Goal: Book appointment/travel/reservation

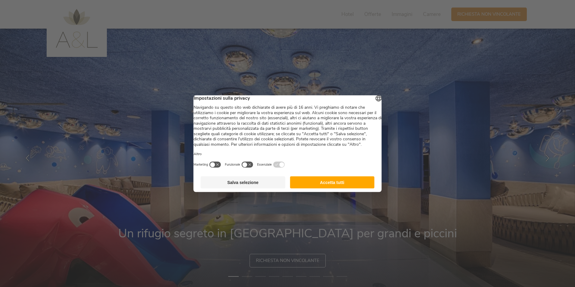
click at [324, 185] on button "Accetta tutti" at bounding box center [332, 182] width 85 height 12
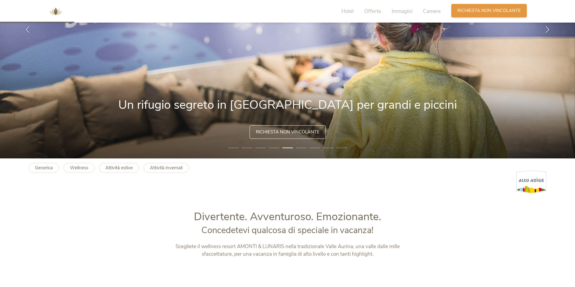
scroll to position [77, 0]
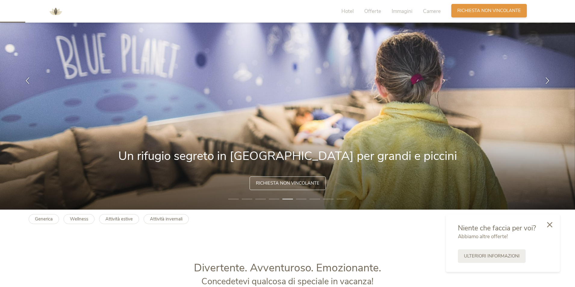
click at [484, 9] on span "Richiesta non vincolante" at bounding box center [489, 11] width 64 height 6
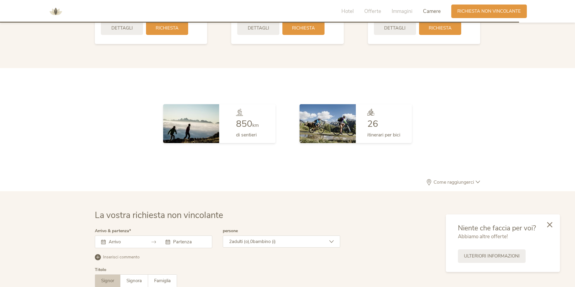
scroll to position [1763, 0]
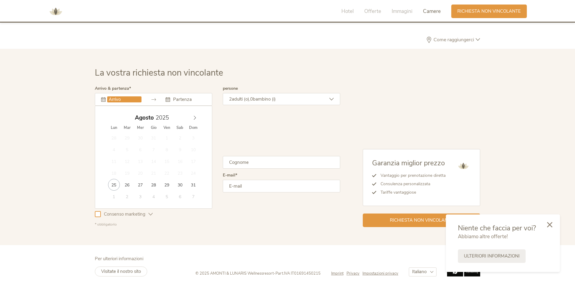
click at [112, 100] on input "text" at bounding box center [124, 99] width 34 height 6
click at [193, 118] on icon at bounding box center [195, 118] width 4 height 4
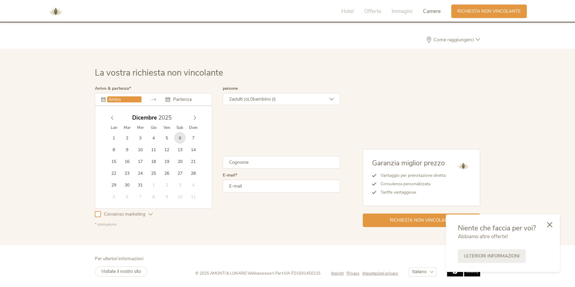
type input "06.12.2025"
type input "08.12.2025"
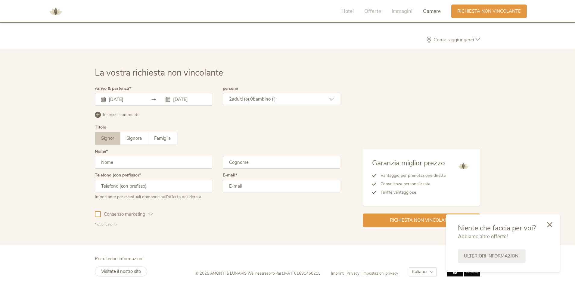
click at [272, 101] on span "bambino (i)" at bounding box center [264, 99] width 23 height 6
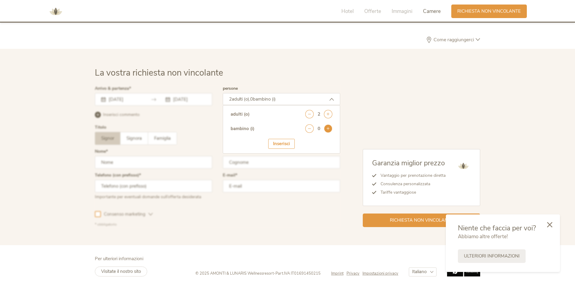
click at [325, 127] on icon at bounding box center [328, 128] width 8 height 8
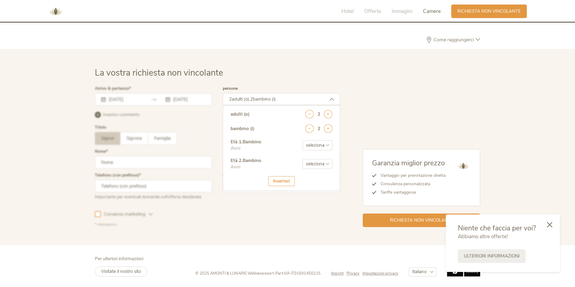
click at [317, 145] on select "seleziona 0 1 2 3 4 5 6 7 8 9 10 11 12 13 14 15 16 17" at bounding box center [317, 145] width 30 height 10
select select "17"
click at [302, 140] on select "seleziona 0 1 2 3 4 5 6 7 8 9 10 11 12 13 14 15 16 17" at bounding box center [317, 145] width 30 height 10
click at [315, 163] on select "seleziona 0 1 2 3 4 5 6 7 8 9 10 11 12 13 14 15 16 17" at bounding box center [317, 164] width 30 height 10
select select "14"
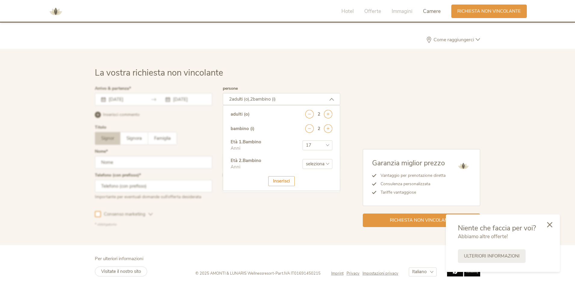
click at [302, 159] on select "seleziona 0 1 2 3 4 5 6 7 8 9 10 11 12 13 14 15 16 17" at bounding box center [317, 164] width 30 height 10
click at [278, 175] on div "Età 2 . Bambino Anni seleziona 0 1 2 3 4 5 6 7 8 9 10 11 12 13 14 15 16 17" at bounding box center [282, 166] width 102 height 19
click at [279, 178] on div "Inserisci" at bounding box center [281, 181] width 26 height 10
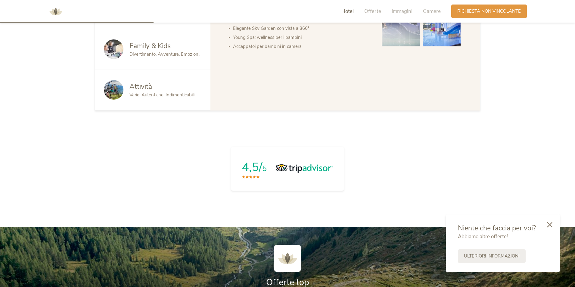
scroll to position [649, 0]
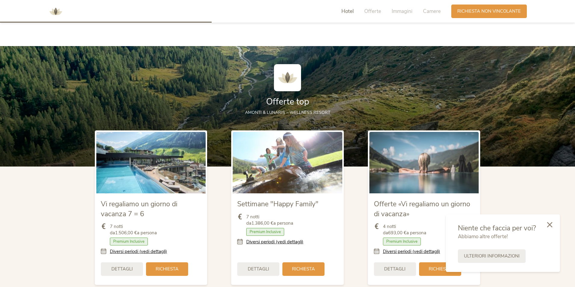
click at [155, 173] on img at bounding box center [150, 162] width 109 height 61
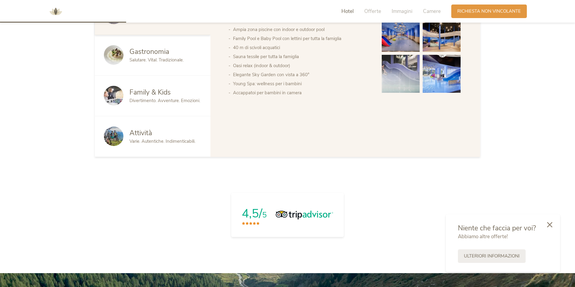
scroll to position [378, 0]
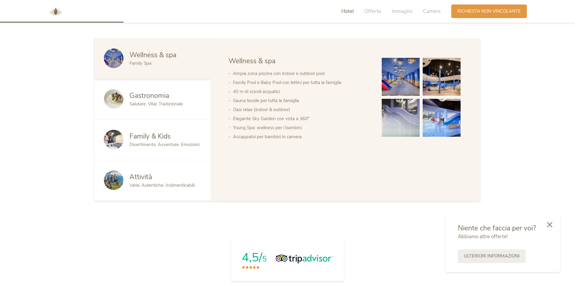
click at [450, 126] on img at bounding box center [442, 118] width 38 height 38
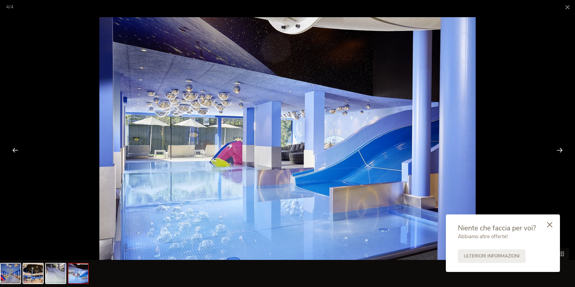
click at [560, 149] on div at bounding box center [559, 150] width 19 height 19
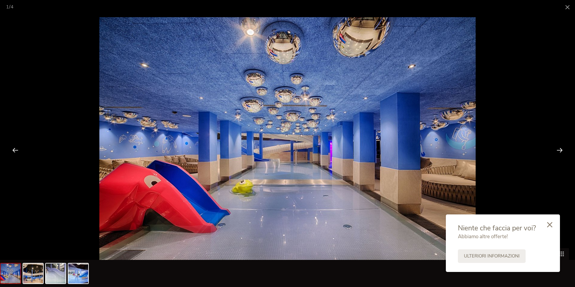
click at [560, 149] on div at bounding box center [559, 150] width 19 height 19
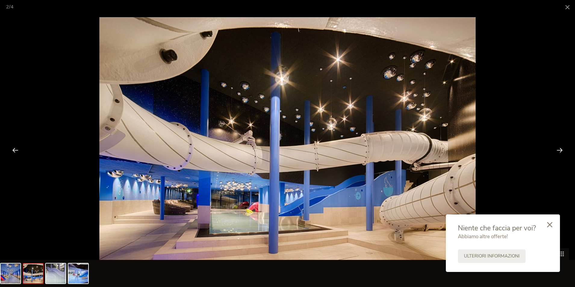
click at [560, 149] on div at bounding box center [559, 150] width 19 height 19
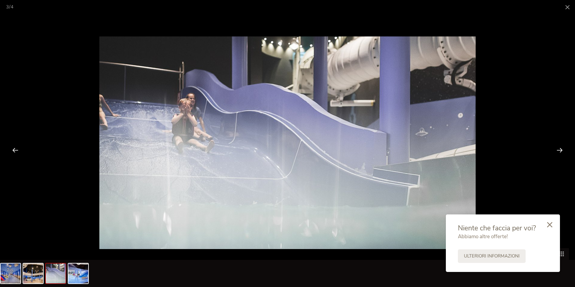
click at [560, 149] on div at bounding box center [559, 150] width 19 height 19
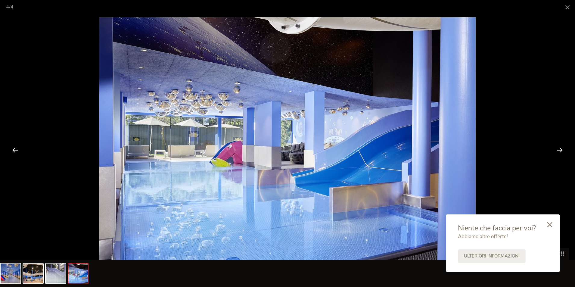
click at [560, 149] on div at bounding box center [559, 150] width 19 height 19
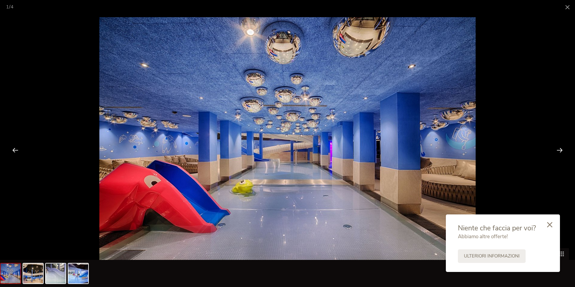
click at [560, 149] on div at bounding box center [559, 150] width 19 height 19
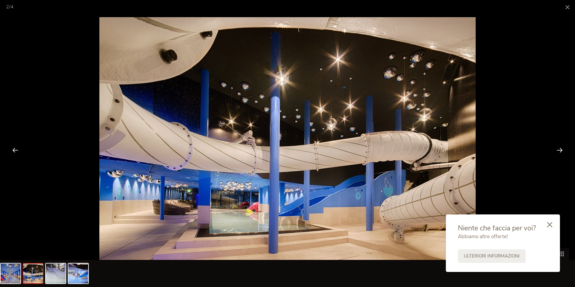
click at [560, 149] on div at bounding box center [559, 150] width 19 height 19
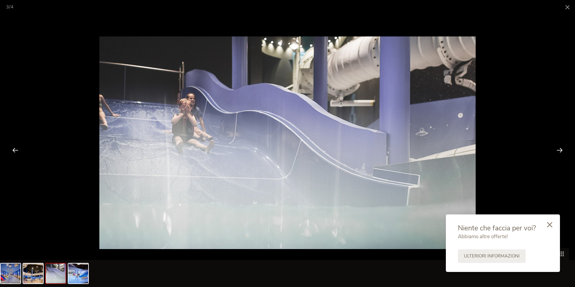
click at [560, 149] on div at bounding box center [559, 150] width 19 height 19
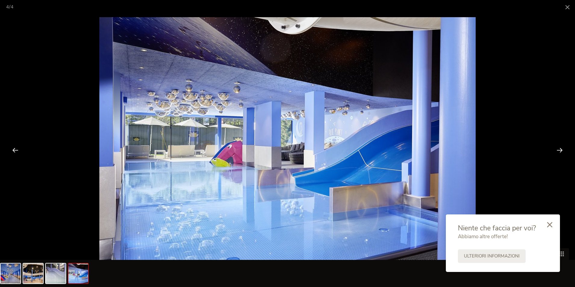
click at [560, 149] on div at bounding box center [559, 150] width 19 height 19
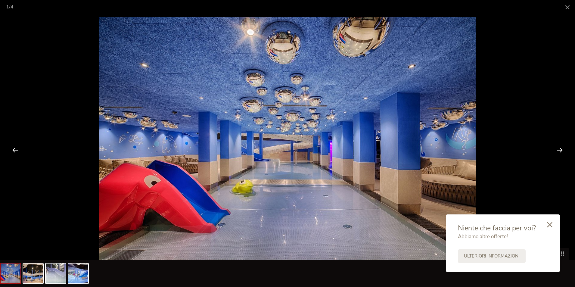
click at [560, 149] on div at bounding box center [559, 150] width 19 height 19
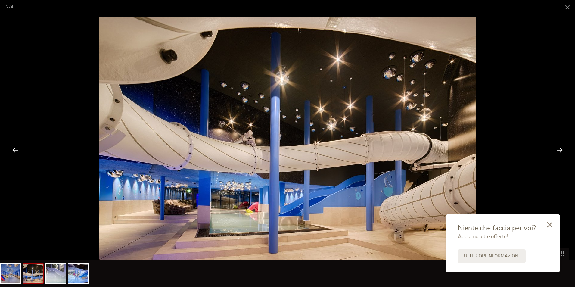
click at [560, 149] on div at bounding box center [559, 150] width 19 height 19
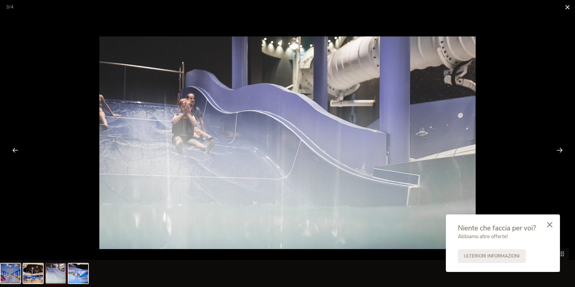
click at [572, 8] on span at bounding box center [567, 7] width 15 height 14
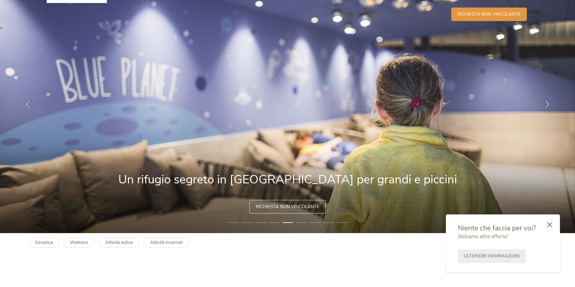
scroll to position [0, 0]
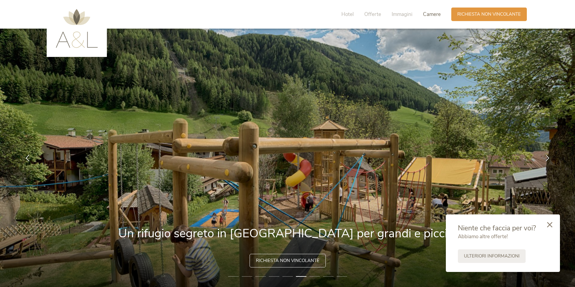
click at [431, 16] on span "Camere" at bounding box center [432, 14] width 18 height 7
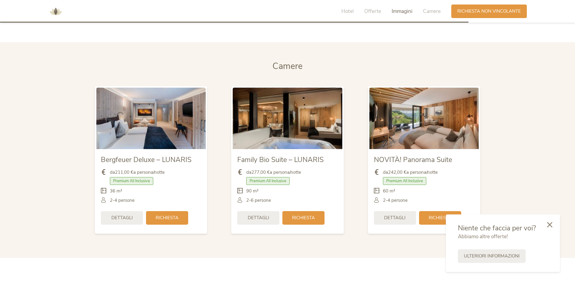
scroll to position [1443, 0]
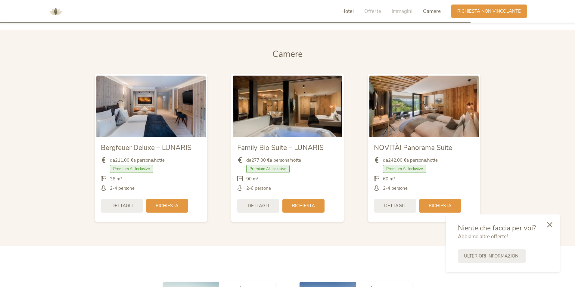
click at [343, 12] on span "Hotel" at bounding box center [347, 11] width 12 height 7
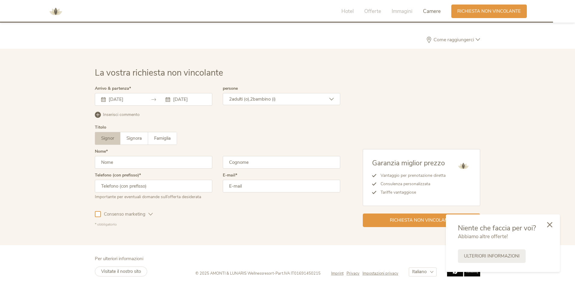
scroll to position [1522, 0]
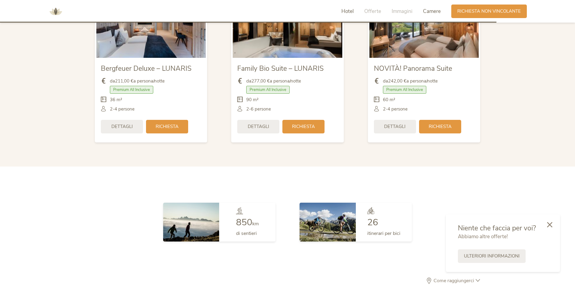
click at [345, 11] on span "Hotel" at bounding box center [347, 11] width 12 height 7
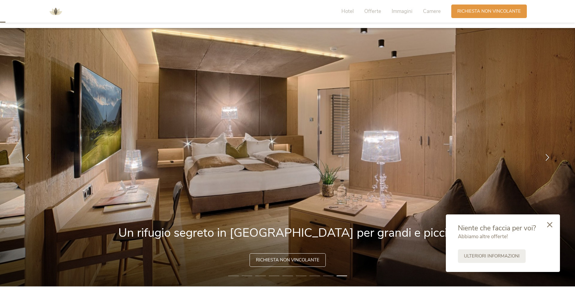
scroll to position [0, 0]
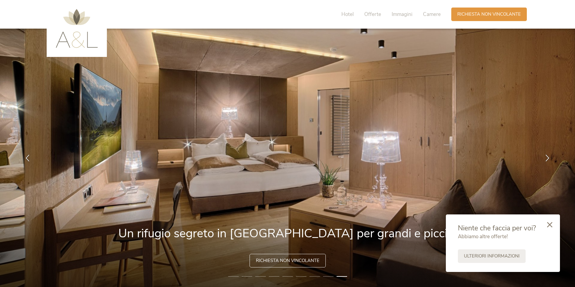
click at [75, 40] on img at bounding box center [77, 28] width 42 height 39
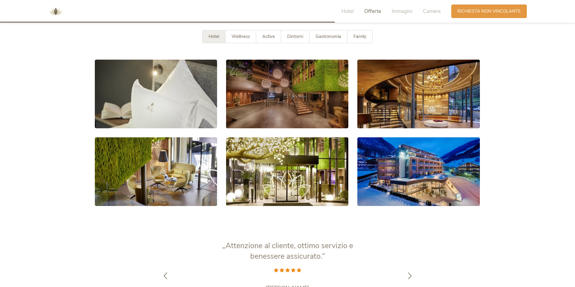
scroll to position [1023, 0]
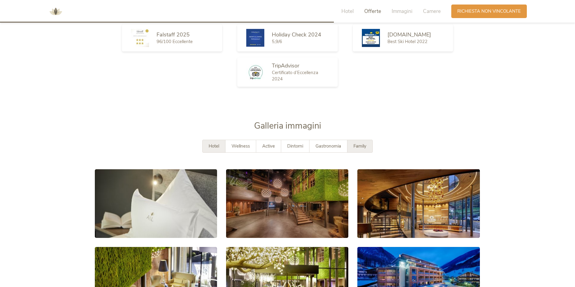
click at [356, 149] on div "Family" at bounding box center [359, 146] width 25 height 12
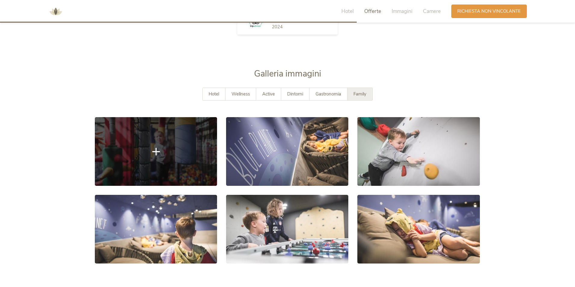
scroll to position [1114, 0]
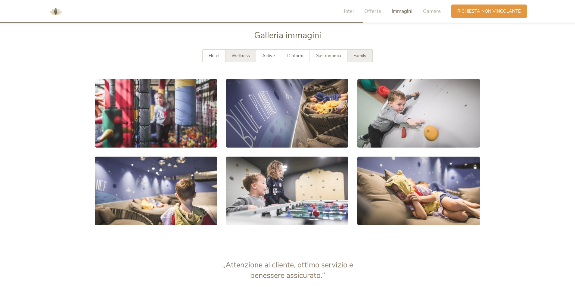
click at [239, 53] on span "Wellness" at bounding box center [240, 56] width 18 height 6
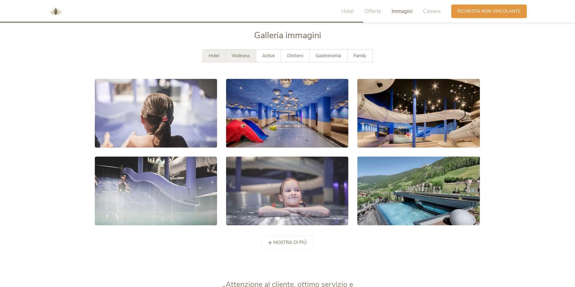
click at [219, 55] on div "Hotel" at bounding box center [214, 56] width 23 height 12
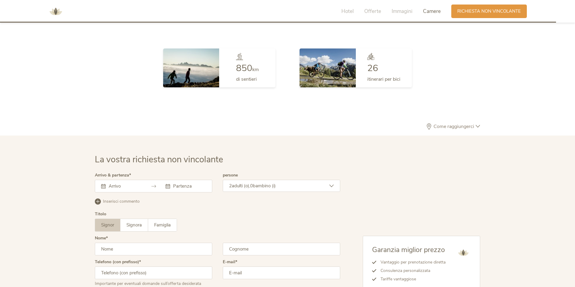
scroll to position [1552, 0]
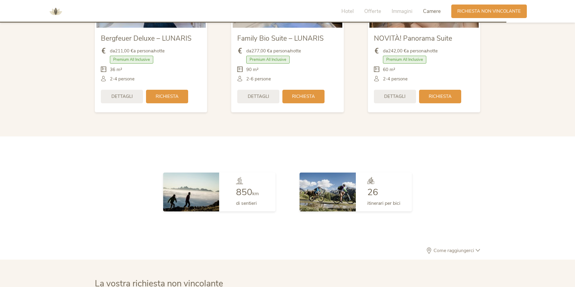
click at [355, 10] on div "Hotel Offerte Immagini Camere" at bounding box center [392, 12] width 117 height 14
click at [348, 13] on span "Hotel" at bounding box center [347, 11] width 12 height 7
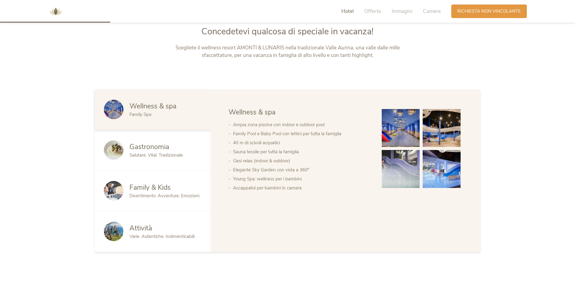
scroll to position [338, 0]
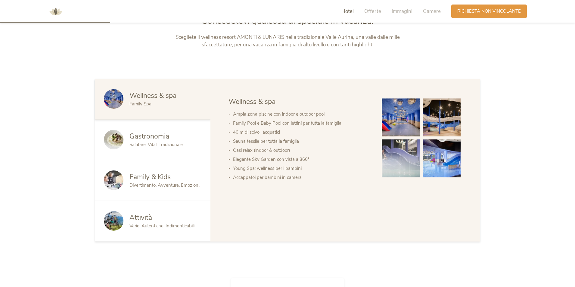
click at [142, 131] on div "Gastronomia Salutare. Vital. Tradizionale." at bounding box center [153, 139] width 116 height 41
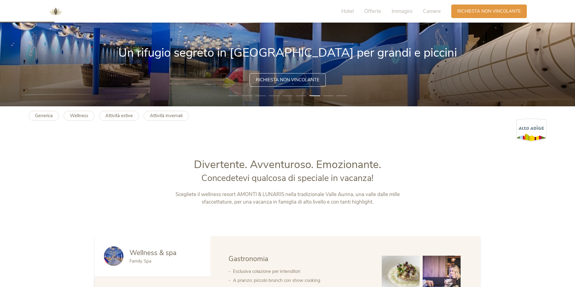
scroll to position [127, 0]
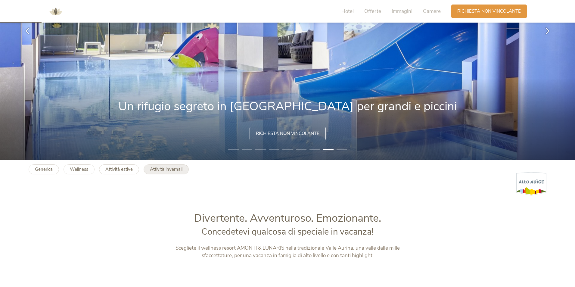
click at [165, 173] on link "Attività invernali" at bounding box center [166, 169] width 45 height 10
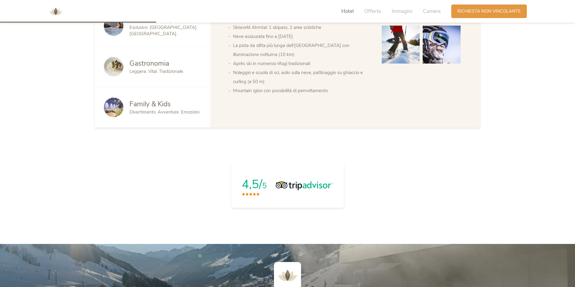
scroll to position [271, 0]
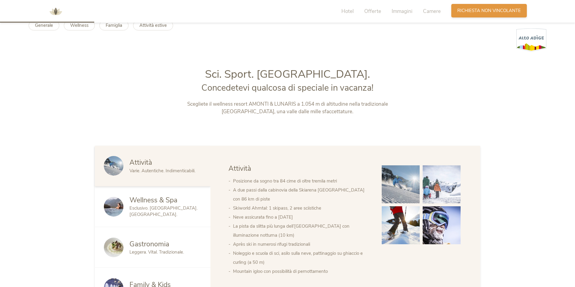
click at [503, 11] on span "Richiesta non vincolante" at bounding box center [489, 11] width 64 height 6
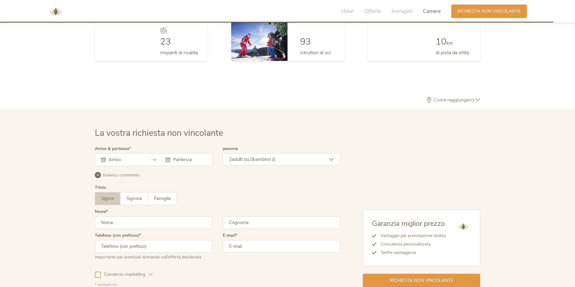
scroll to position [1564, 0]
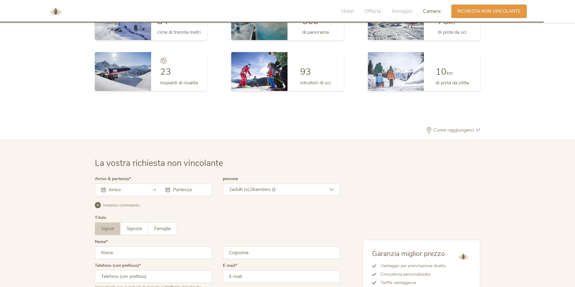
click at [489, 128] on div "Come raggiungerci Indirizzo: [STREET_ADDRESS]" at bounding box center [287, 133] width 409 height 12
click at [488, 128] on div "Come raggiungerci Indirizzo: [STREET_ADDRESS]" at bounding box center [287, 133] width 409 height 12
click at [484, 129] on div "Come raggiungerci Indirizzo: [STREET_ADDRESS]" at bounding box center [287, 133] width 409 height 12
click at [475, 130] on span "Come raggiungerci" at bounding box center [454, 130] width 44 height 5
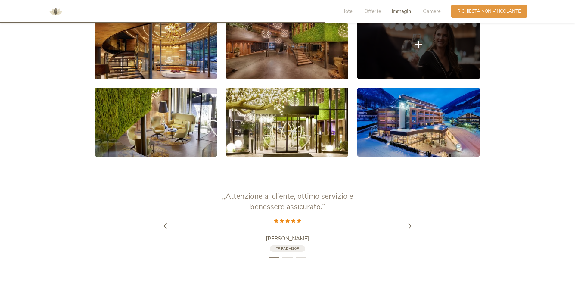
scroll to position [1022, 0]
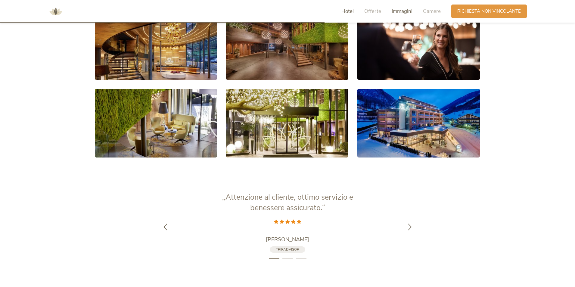
click at [353, 13] on span "Hotel" at bounding box center [347, 11] width 12 height 7
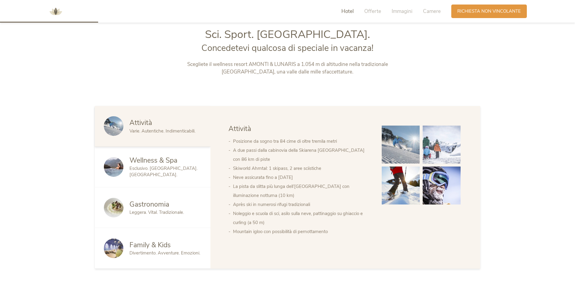
scroll to position [308, 0]
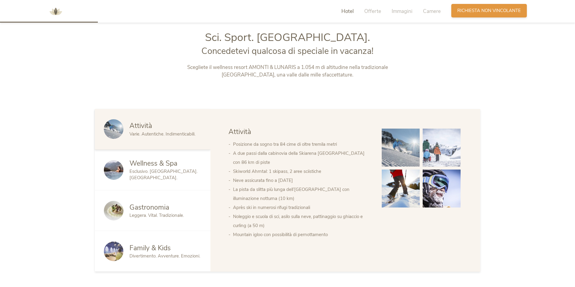
click at [480, 13] on span "Richiesta non vincolante" at bounding box center [489, 11] width 64 height 6
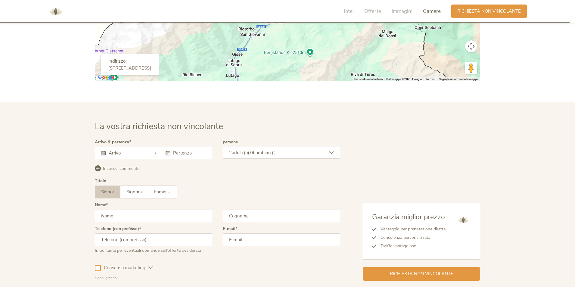
scroll to position [1810, 0]
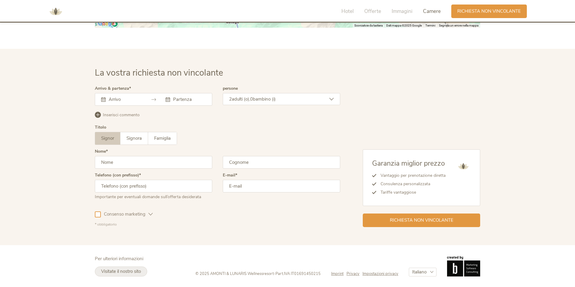
click at [134, 271] on span "Visitate il nostro sito" at bounding box center [121, 271] width 40 height 6
